Goal: Book appointment/travel/reservation

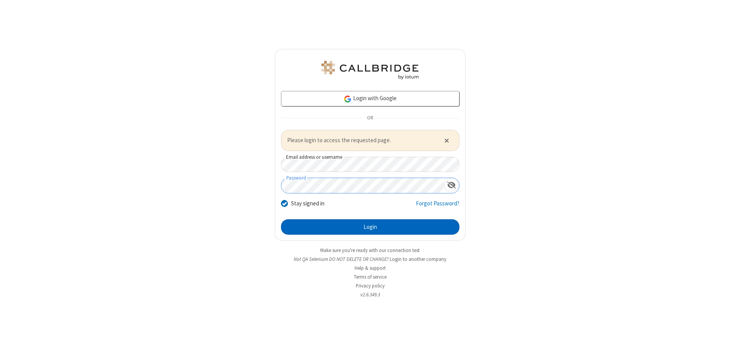
click at [370, 227] on button "Login" at bounding box center [370, 226] width 179 height 15
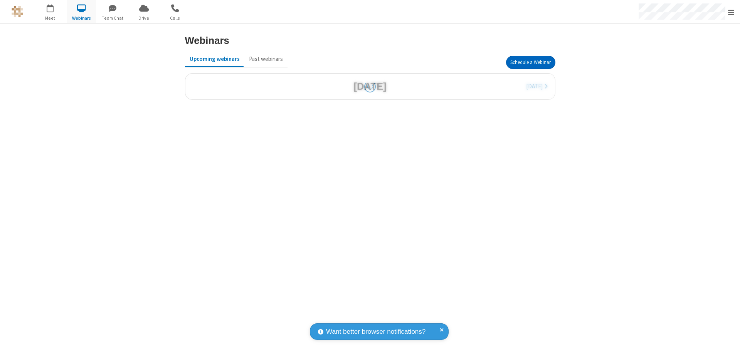
click at [531, 62] on button "Schedule a Webinar" at bounding box center [530, 62] width 49 height 13
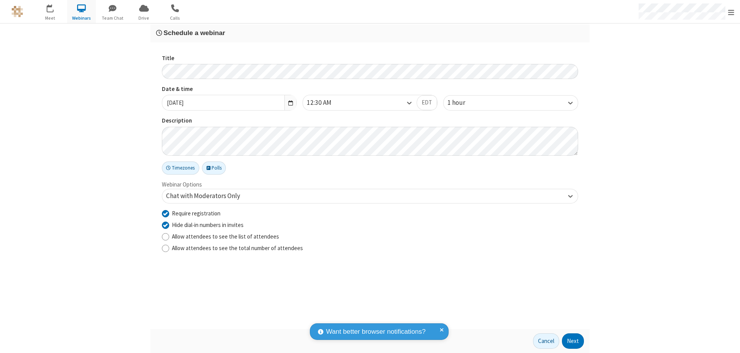
click at [165, 213] on input "Require registration" at bounding box center [165, 213] width 7 height 8
checkbox input "false"
click at [573, 341] on button "Next" at bounding box center [573, 341] width 22 height 15
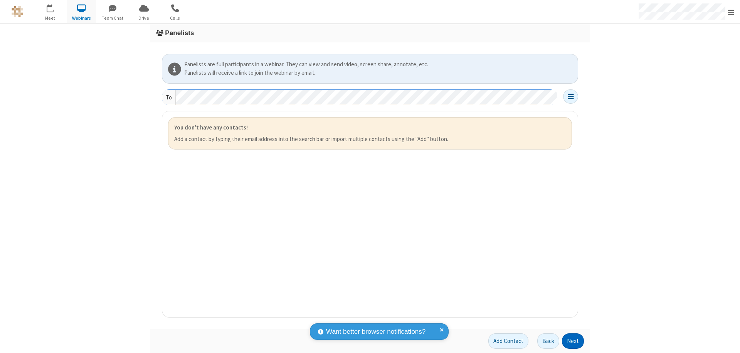
click at [573, 341] on button "Next" at bounding box center [573, 341] width 22 height 15
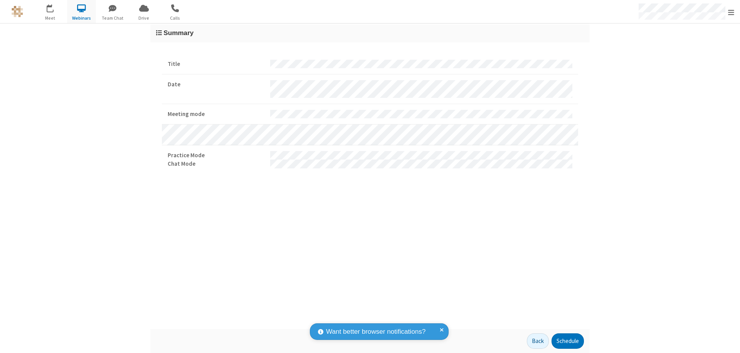
click at [568, 341] on button "Schedule" at bounding box center [568, 341] width 32 height 15
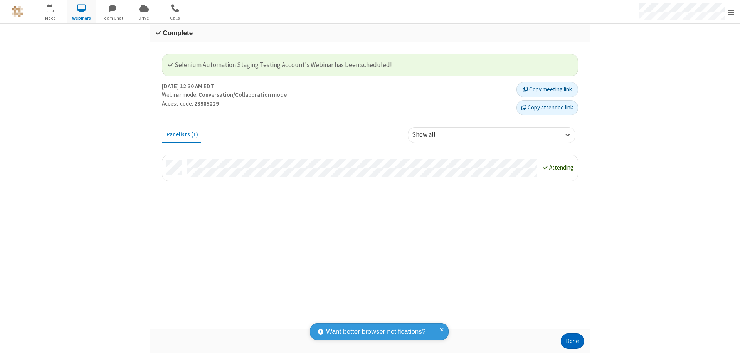
click at [573, 341] on button "Done" at bounding box center [572, 341] width 23 height 15
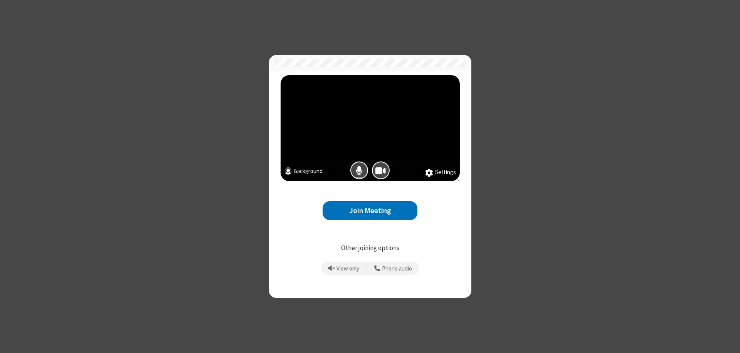
click at [370, 211] on button "Join Meeting" at bounding box center [370, 210] width 95 height 19
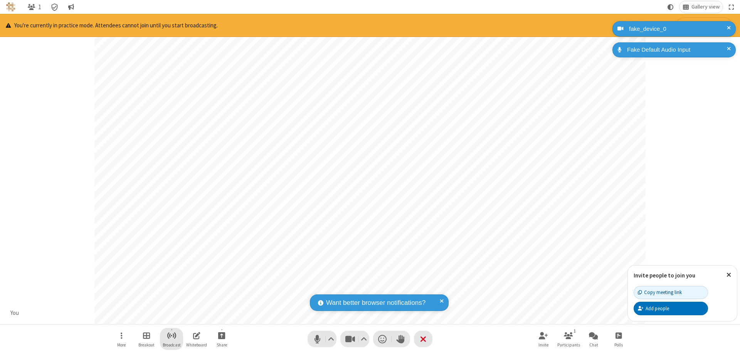
click at [171, 335] on span "Start broadcast" at bounding box center [172, 336] width 10 height 10
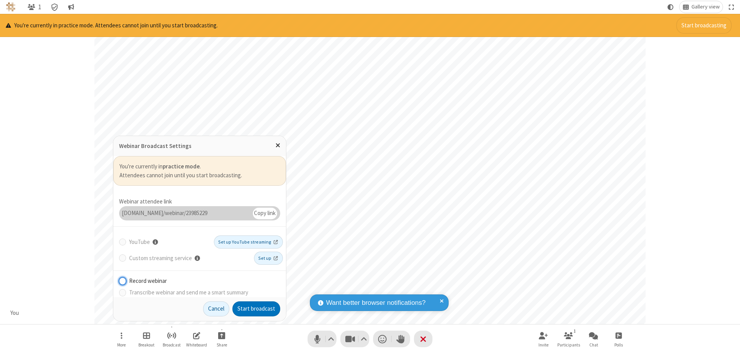
click at [256, 309] on button "Start broadcast" at bounding box center [256, 309] width 48 height 15
